Goal: Task Accomplishment & Management: Manage account settings

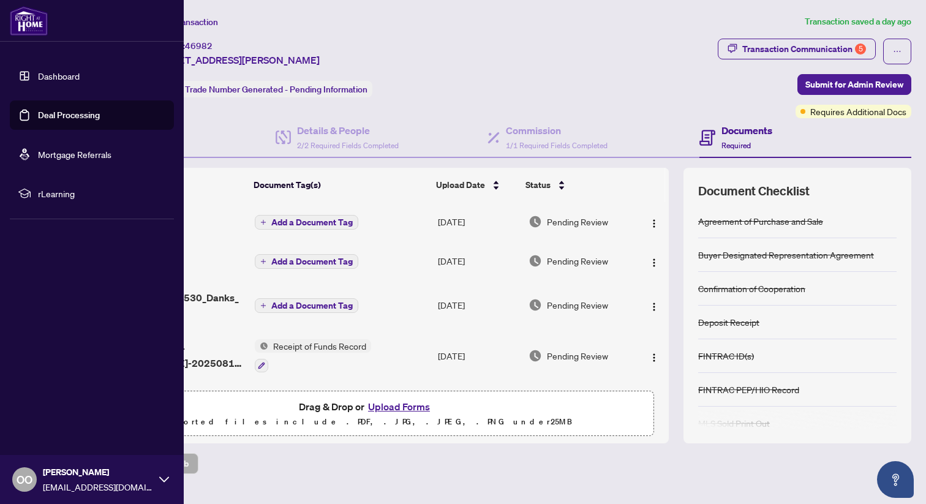
click at [39, 121] on link "Deal Processing" at bounding box center [69, 115] width 62 height 11
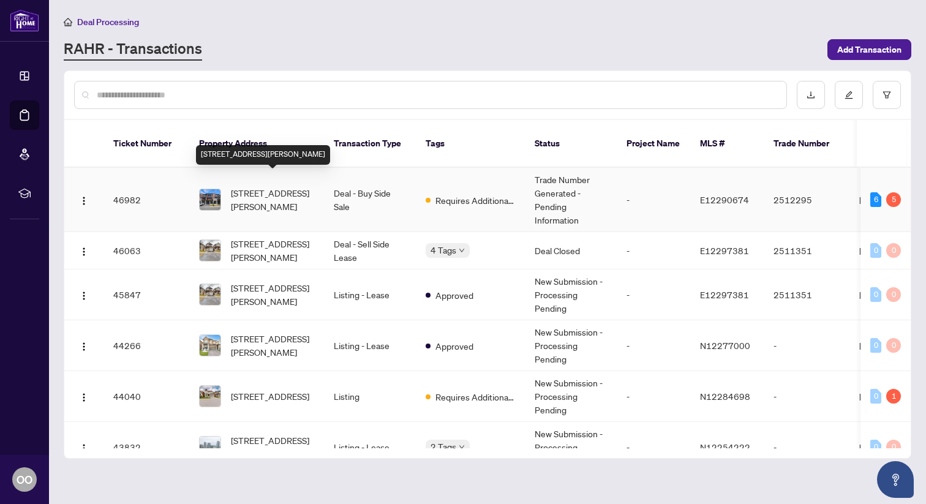
click at [283, 192] on span "[STREET_ADDRESS][PERSON_NAME]" at bounding box center [272, 199] width 83 height 27
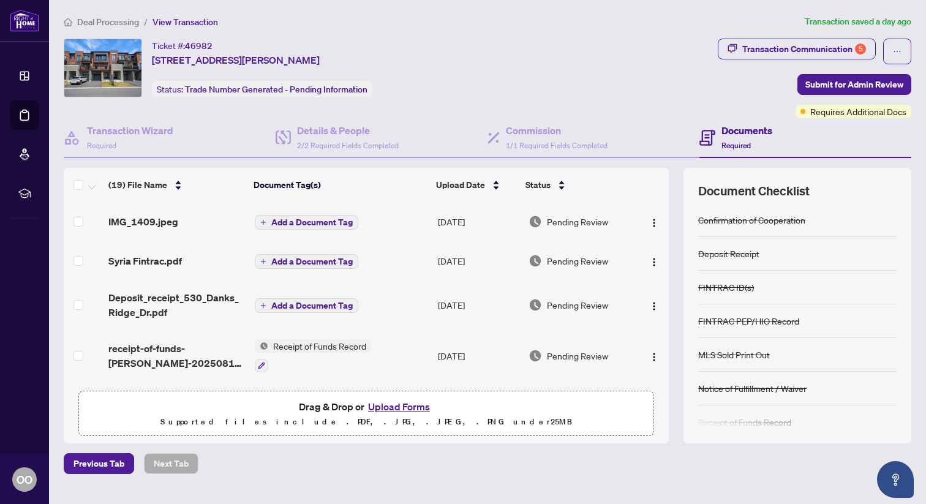
scroll to position [158, 0]
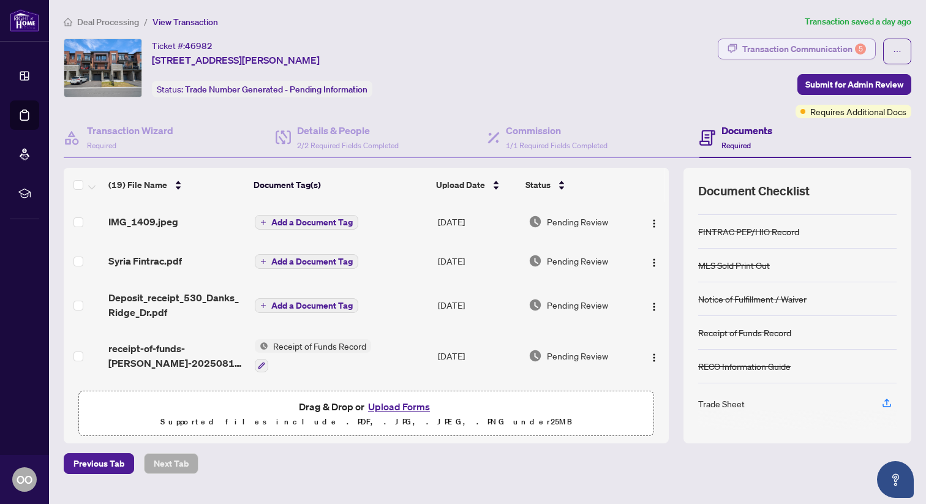
click at [846, 45] on div "Transaction Communication 5" at bounding box center [804, 49] width 124 height 20
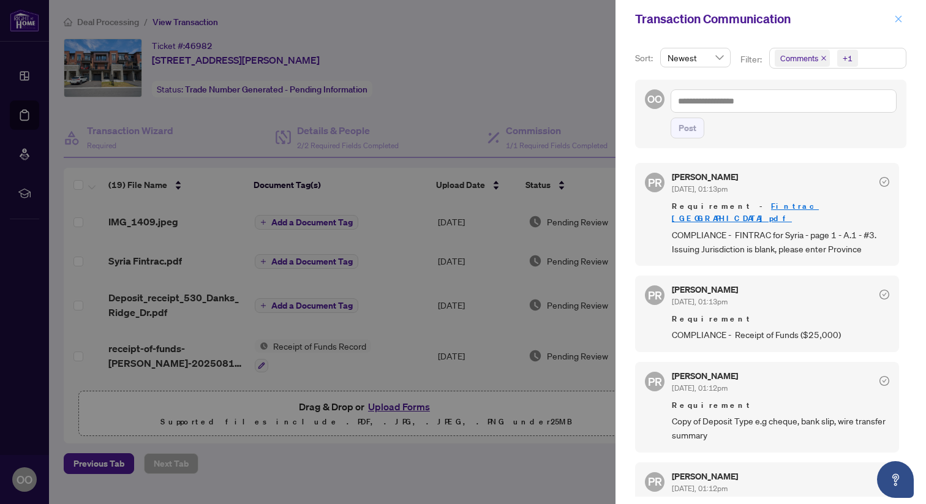
click at [897, 20] on icon "close" at bounding box center [899, 18] width 7 height 7
